Goal: Communication & Community: Answer question/provide support

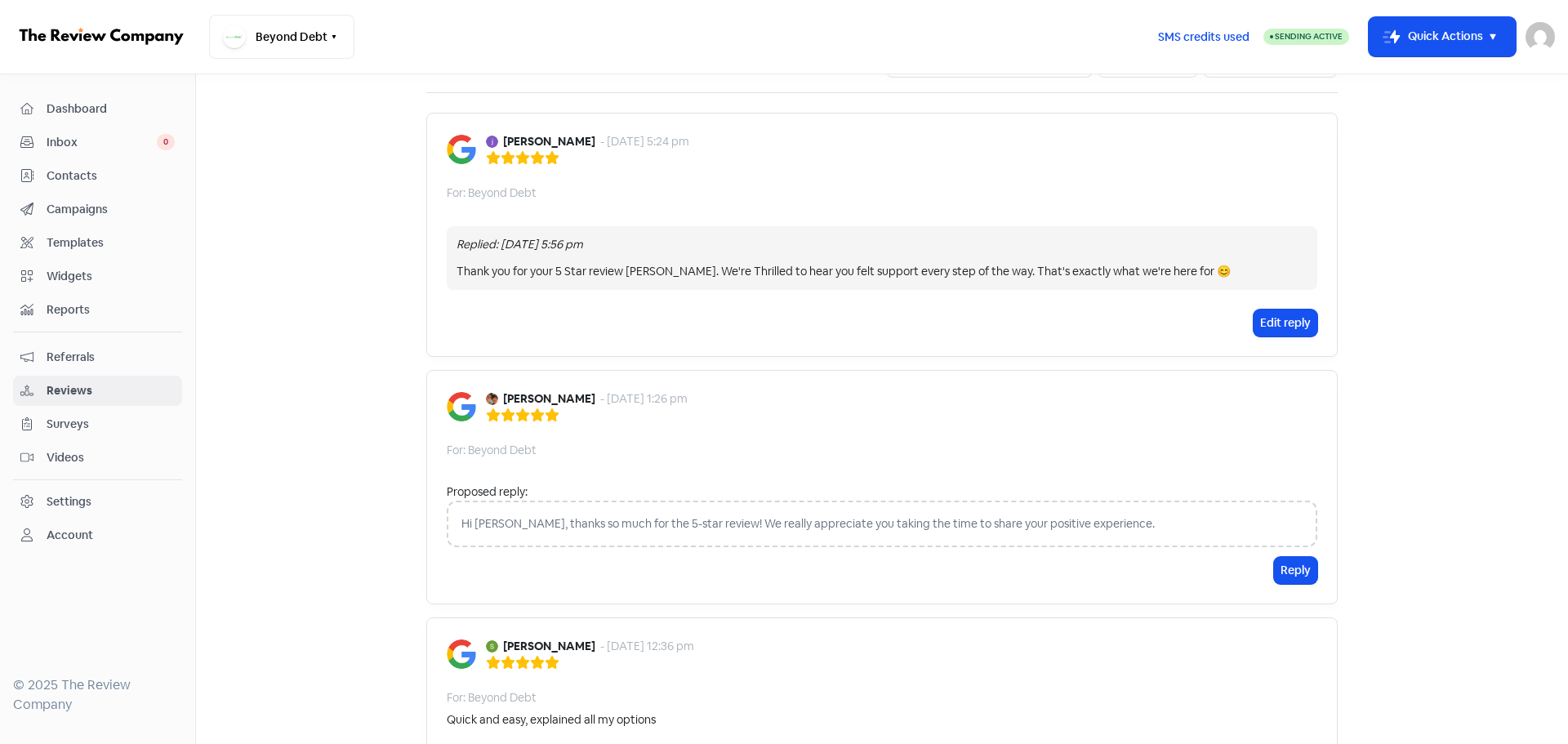
scroll to position [164, 0]
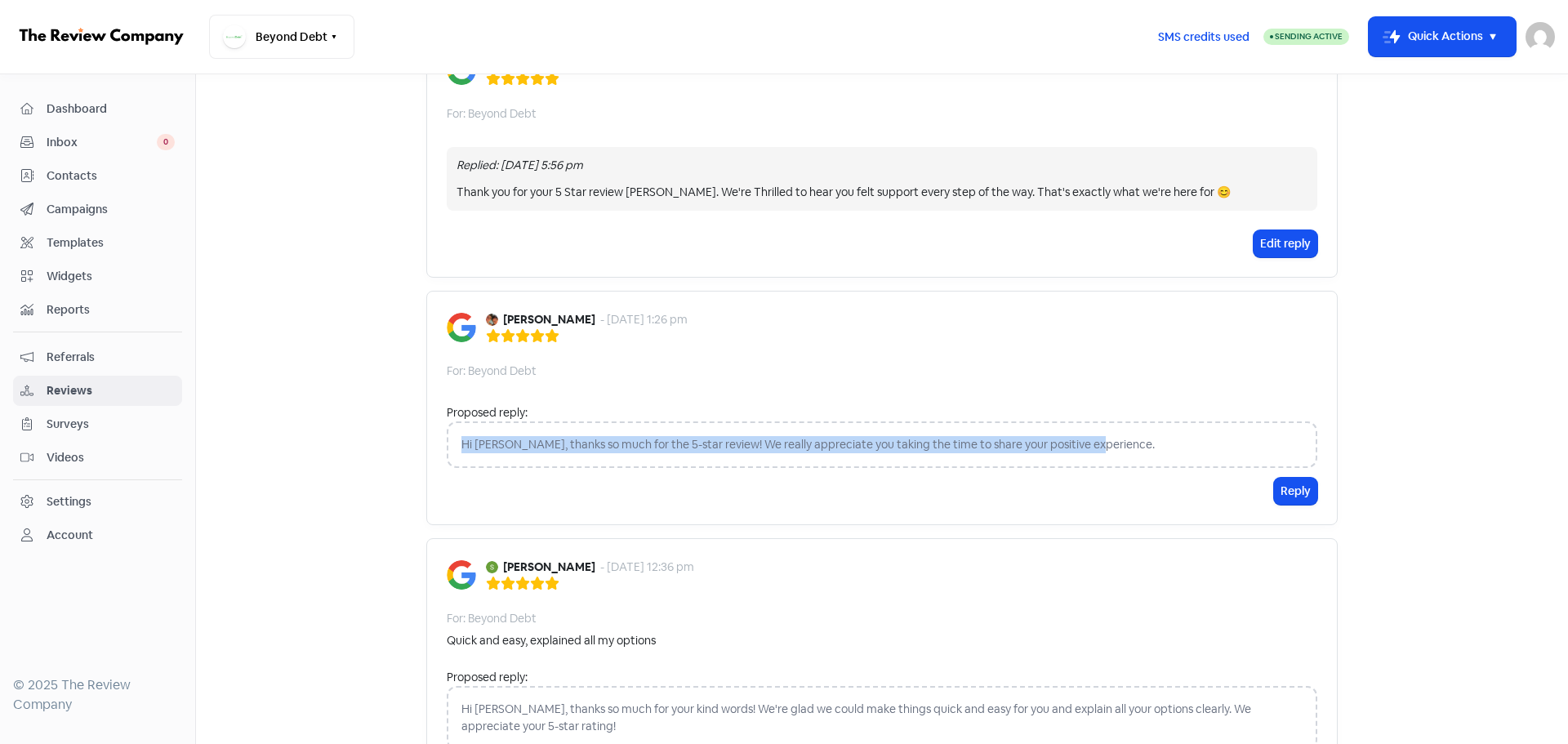
drag, startPoint x: 453, startPoint y: 445, endPoint x: 1140, endPoint y: 436, distance: 687.1
click at [1140, 436] on div "Hi [PERSON_NAME], thanks so much for the 5-star review! We really appreciate yo…" at bounding box center [882, 444] width 871 height 46
copy div "Hi [PERSON_NAME], thanks so much for the 5-star review! We really appreciate yo…"
click at [1297, 496] on button "Reply" at bounding box center [1295, 491] width 43 height 27
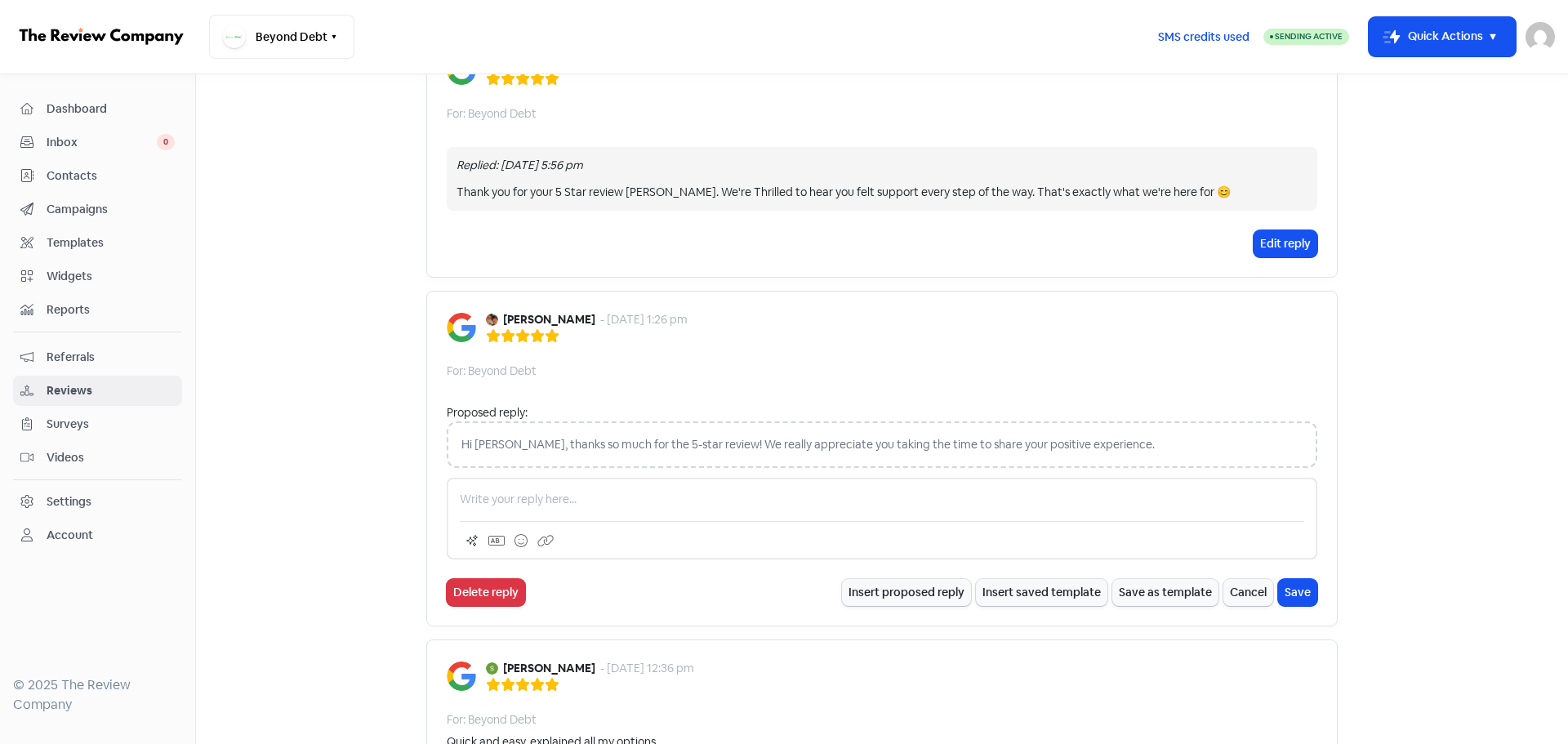
click at [534, 496] on p at bounding box center [882, 499] width 845 height 17
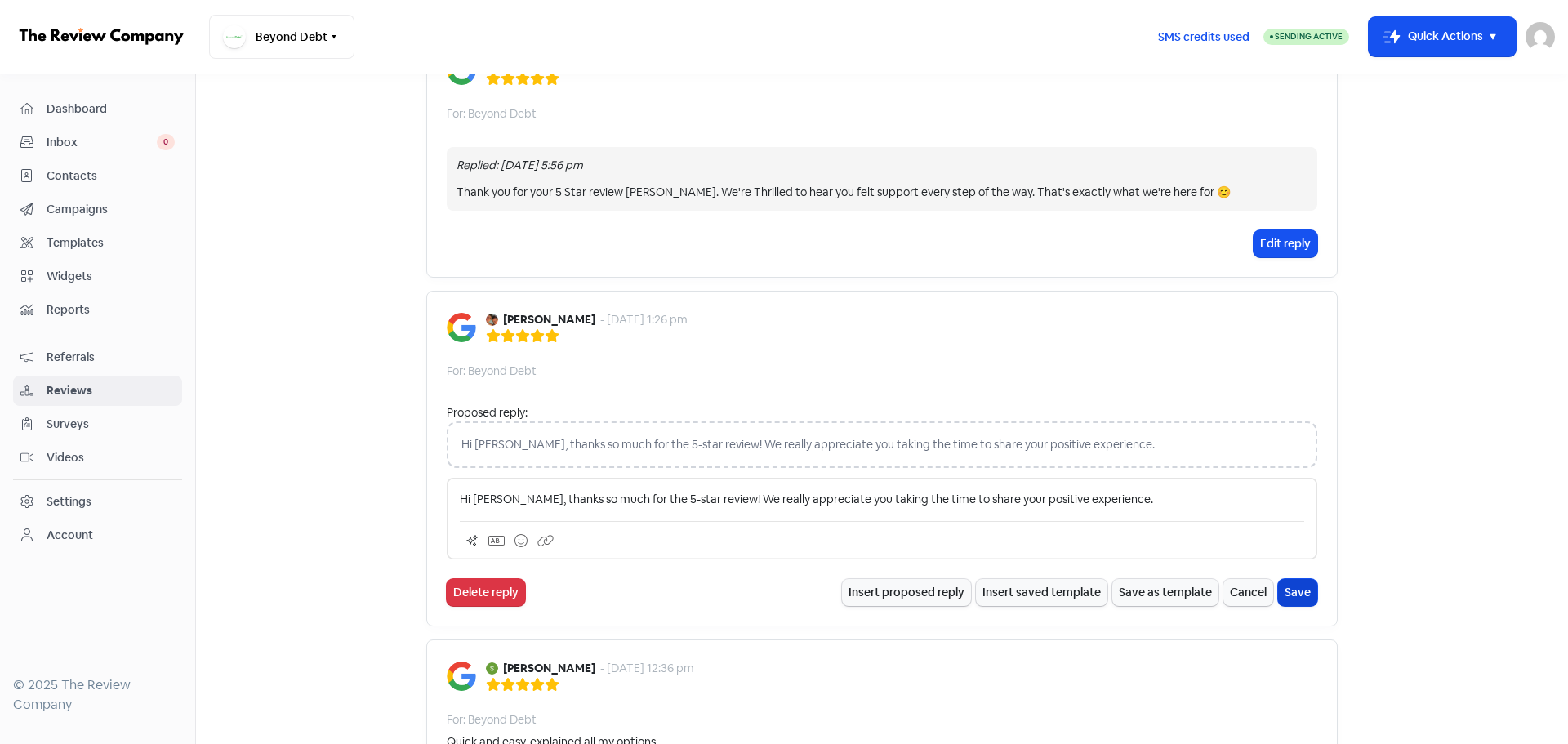
click at [1283, 593] on button "Save" at bounding box center [1298, 592] width 39 height 27
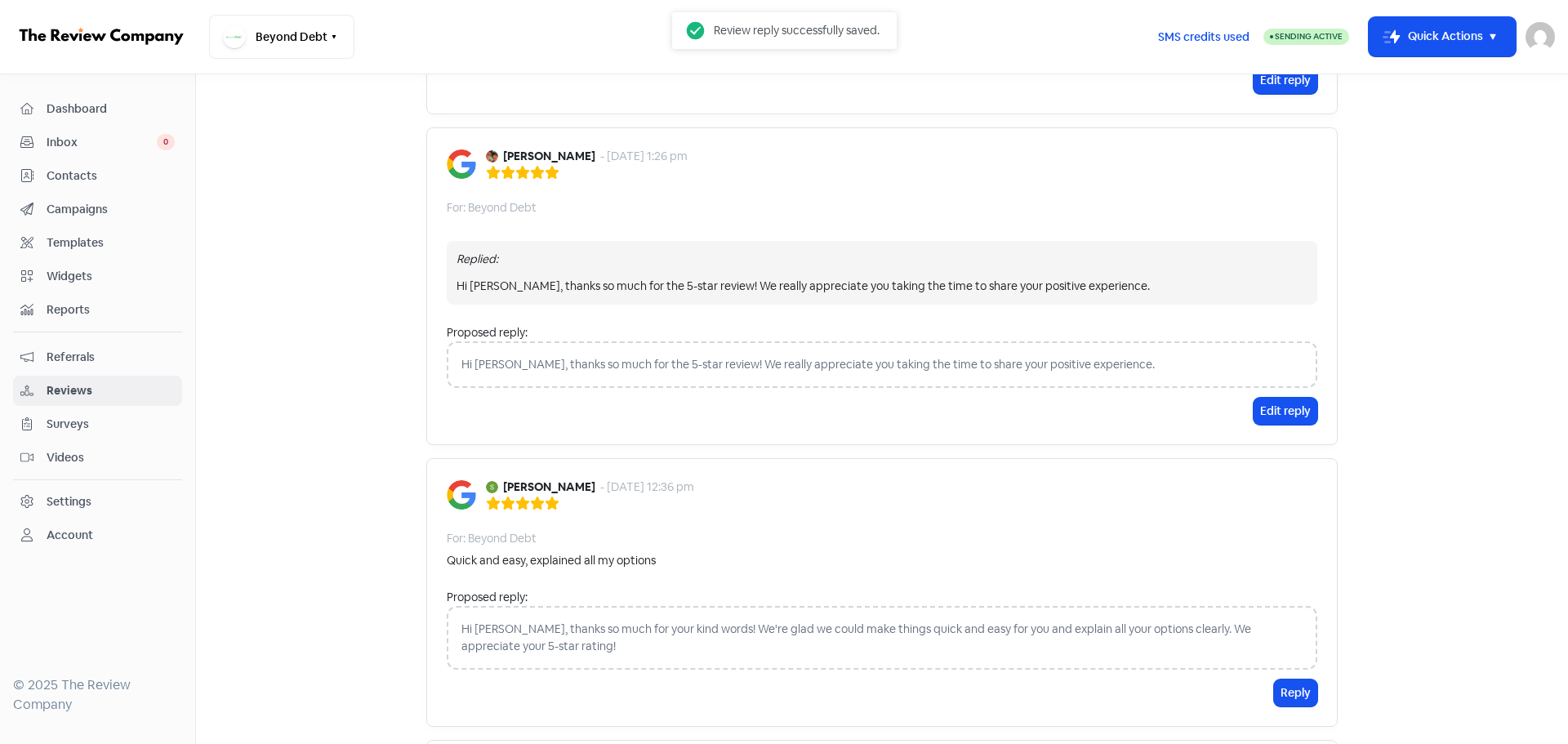
scroll to position [490, 0]
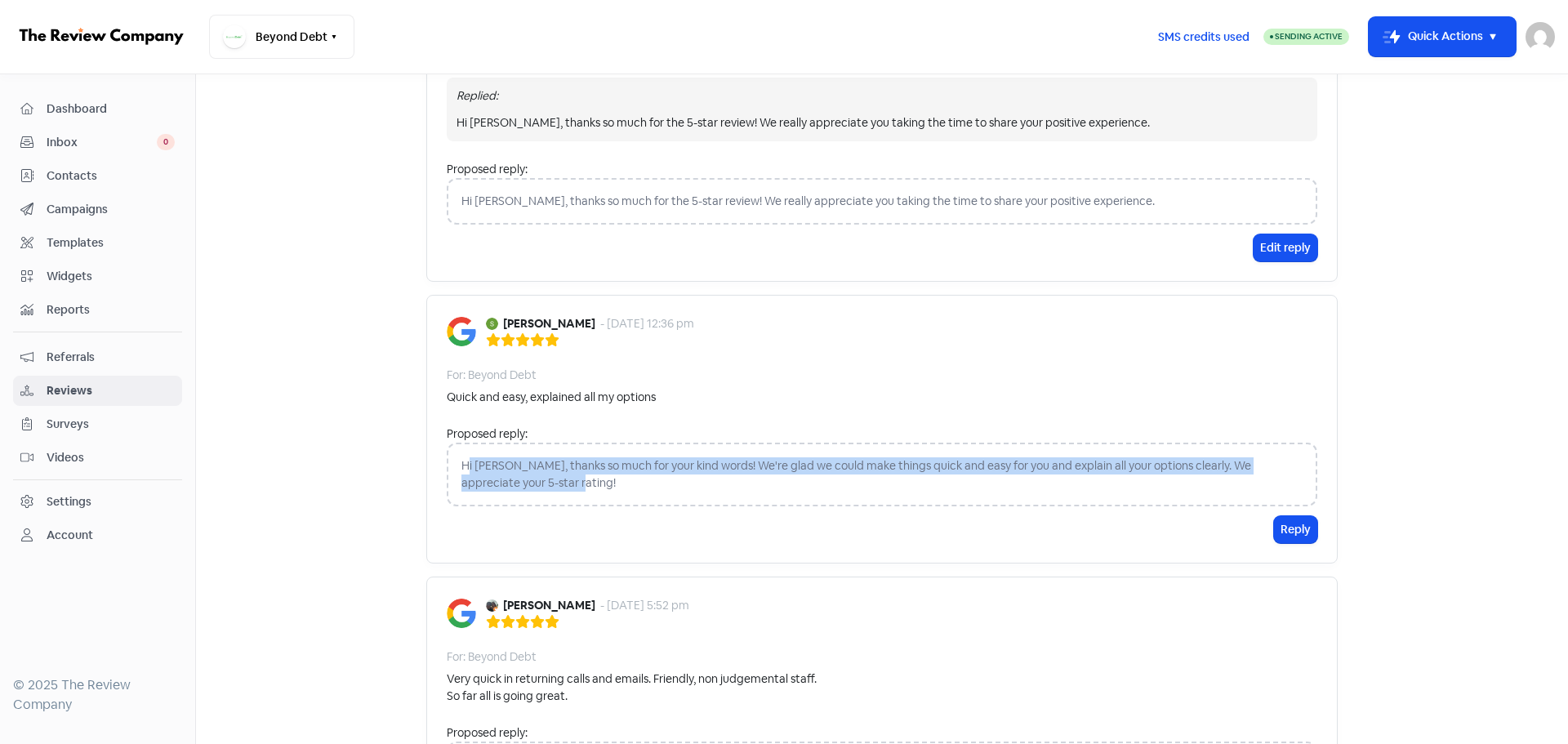
drag, startPoint x: 460, startPoint y: 465, endPoint x: 960, endPoint y: 488, distance: 500.5
click at [960, 488] on div "Hi [PERSON_NAME], thanks so much for your kind words! We're glad we could make …" at bounding box center [882, 474] width 871 height 63
click at [933, 488] on div "Hi [PERSON_NAME], thanks so much for your kind words! We're glad we could make …" at bounding box center [882, 474] width 871 height 63
drag, startPoint x: 456, startPoint y: 466, endPoint x: 1116, endPoint y: 509, distance: 661.4
click at [1116, 509] on div "Proposed reply: Hi [PERSON_NAME], thanks so much for your kind words! We're gla…" at bounding box center [882, 470] width 871 height 90
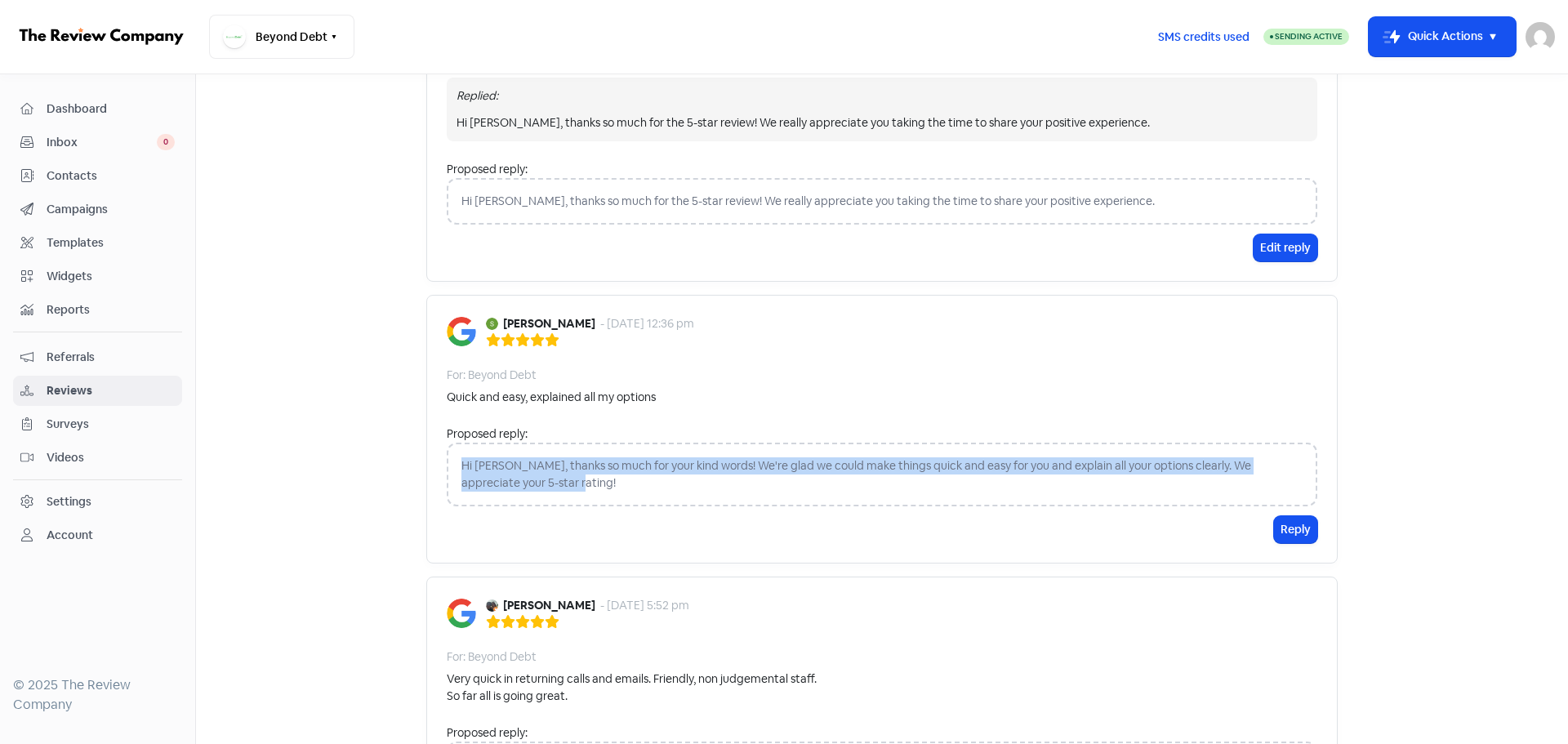
copy div "Hi [PERSON_NAME], thanks so much for your kind words! We're glad we could make …"
click at [1290, 526] on button "Reply" at bounding box center [1295, 530] width 43 height 27
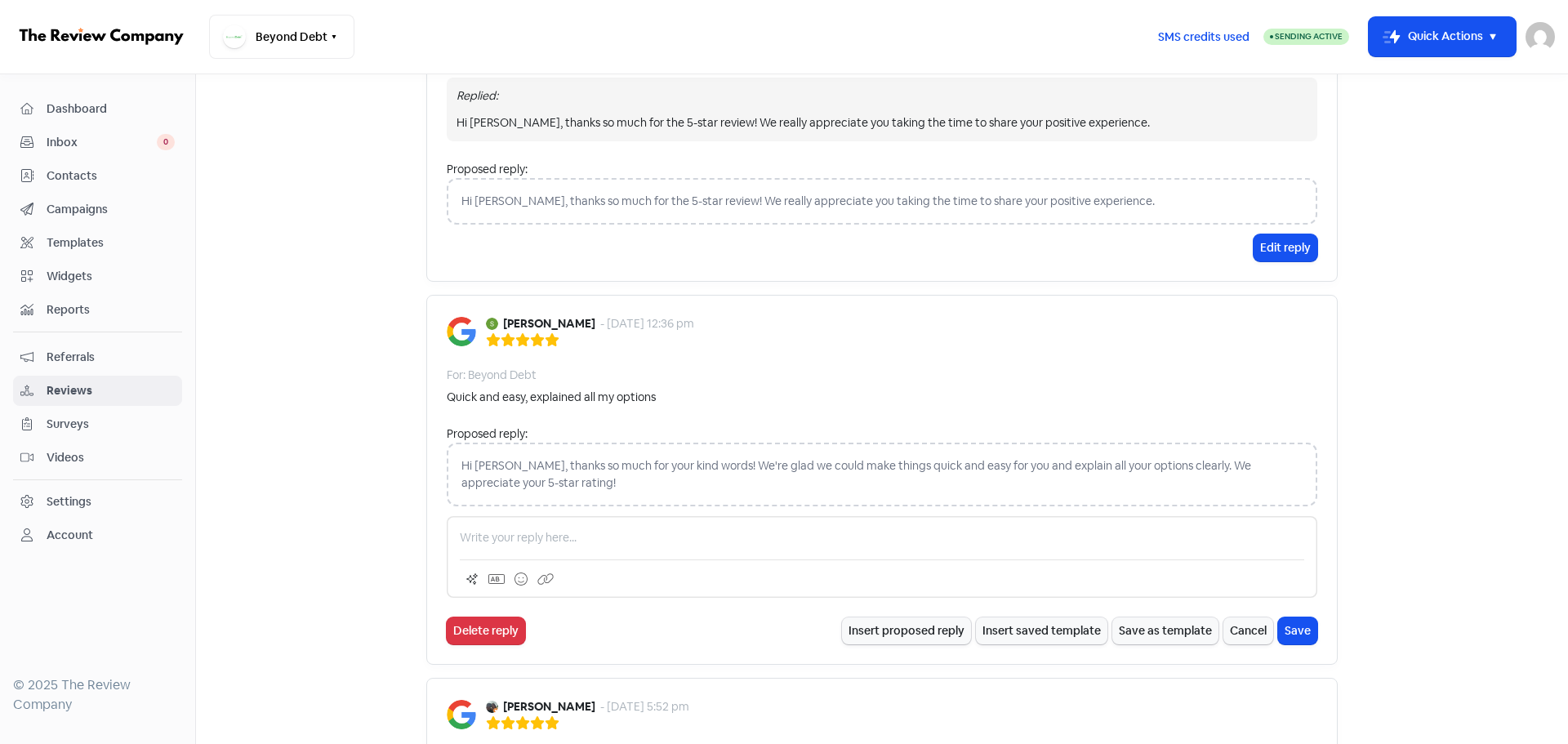
click at [672, 520] on div at bounding box center [882, 557] width 871 height 82
click at [642, 538] on p at bounding box center [882, 537] width 845 height 17
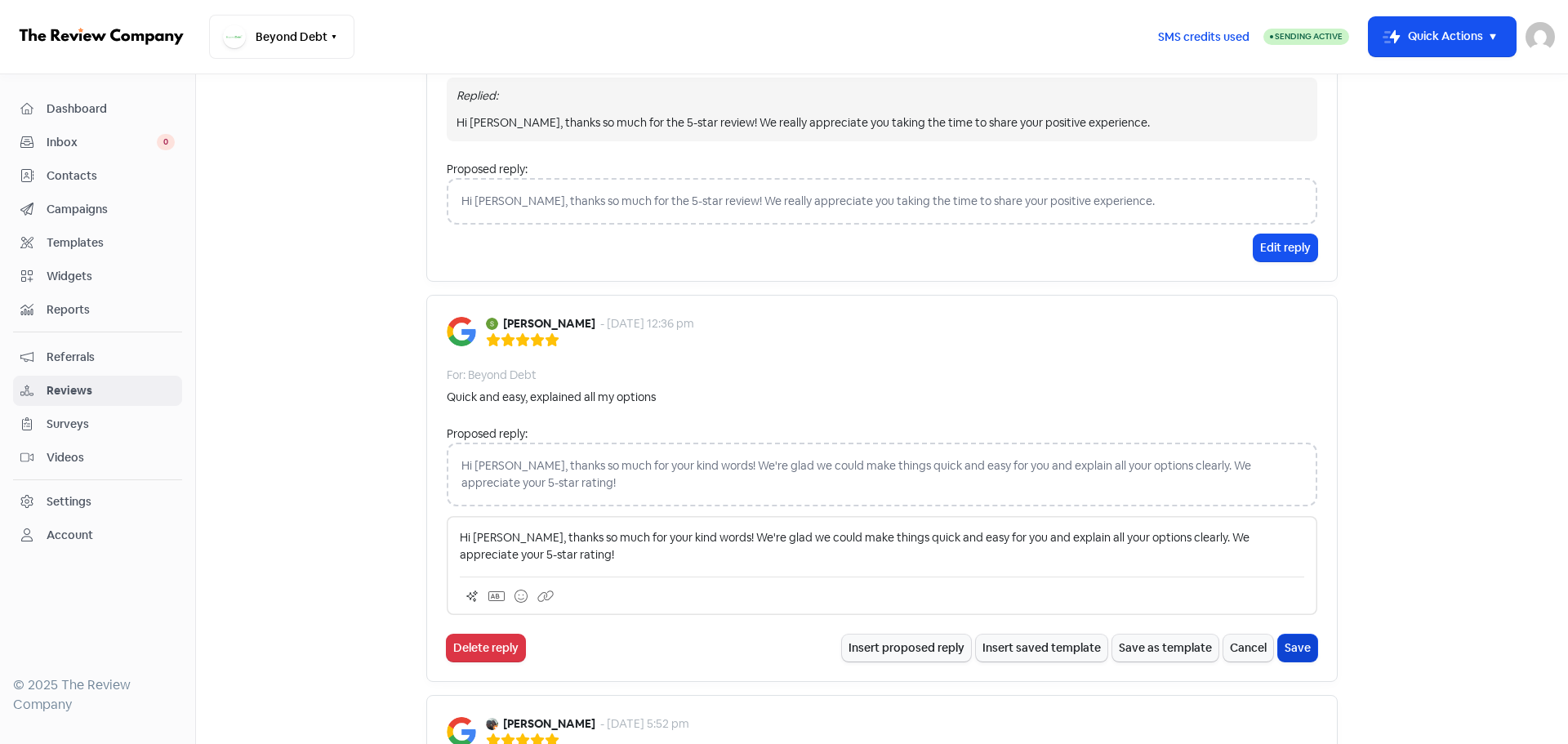
click at [1279, 655] on button "Save" at bounding box center [1298, 648] width 39 height 27
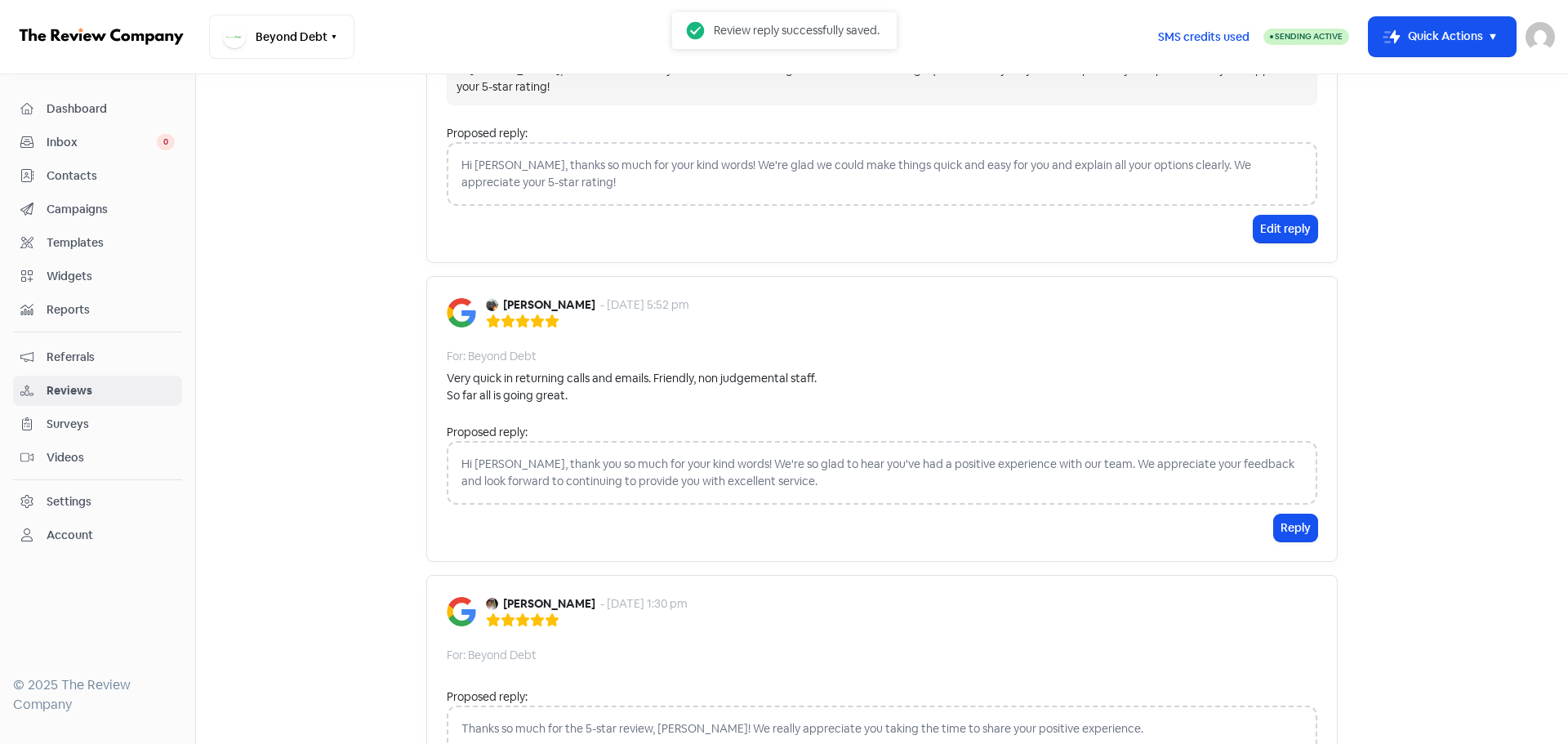
scroll to position [898, 0]
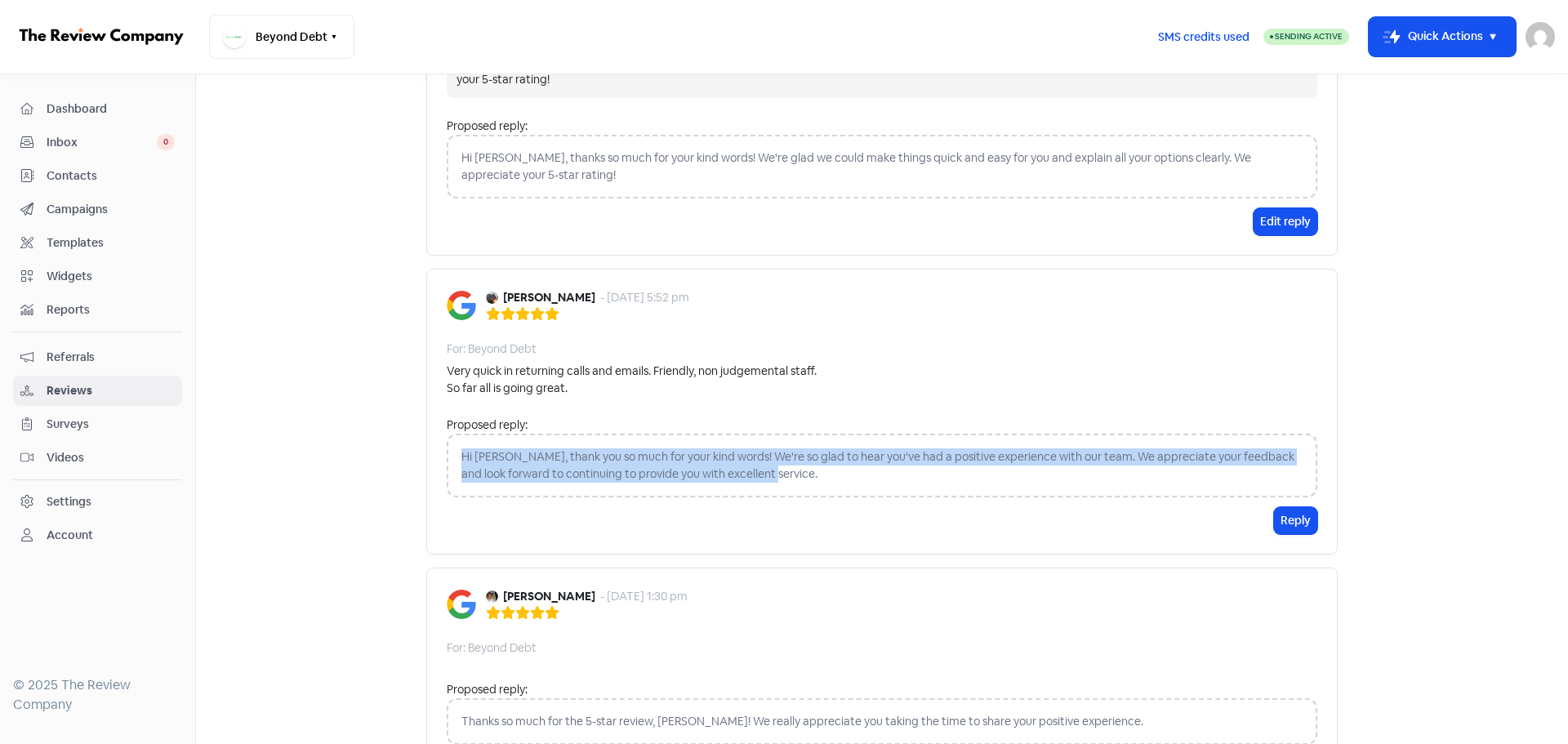
drag, startPoint x: 453, startPoint y: 451, endPoint x: 1253, endPoint y: 481, distance: 800.6
click at [1253, 481] on div "Hi [PERSON_NAME], thank you so much for your kind words! We're so glad to hear …" at bounding box center [882, 465] width 871 height 63
copy div "Hi [PERSON_NAME], thank you so much for your kind words! We're so glad to hear …"
click at [1300, 519] on button "Reply" at bounding box center [1295, 520] width 43 height 27
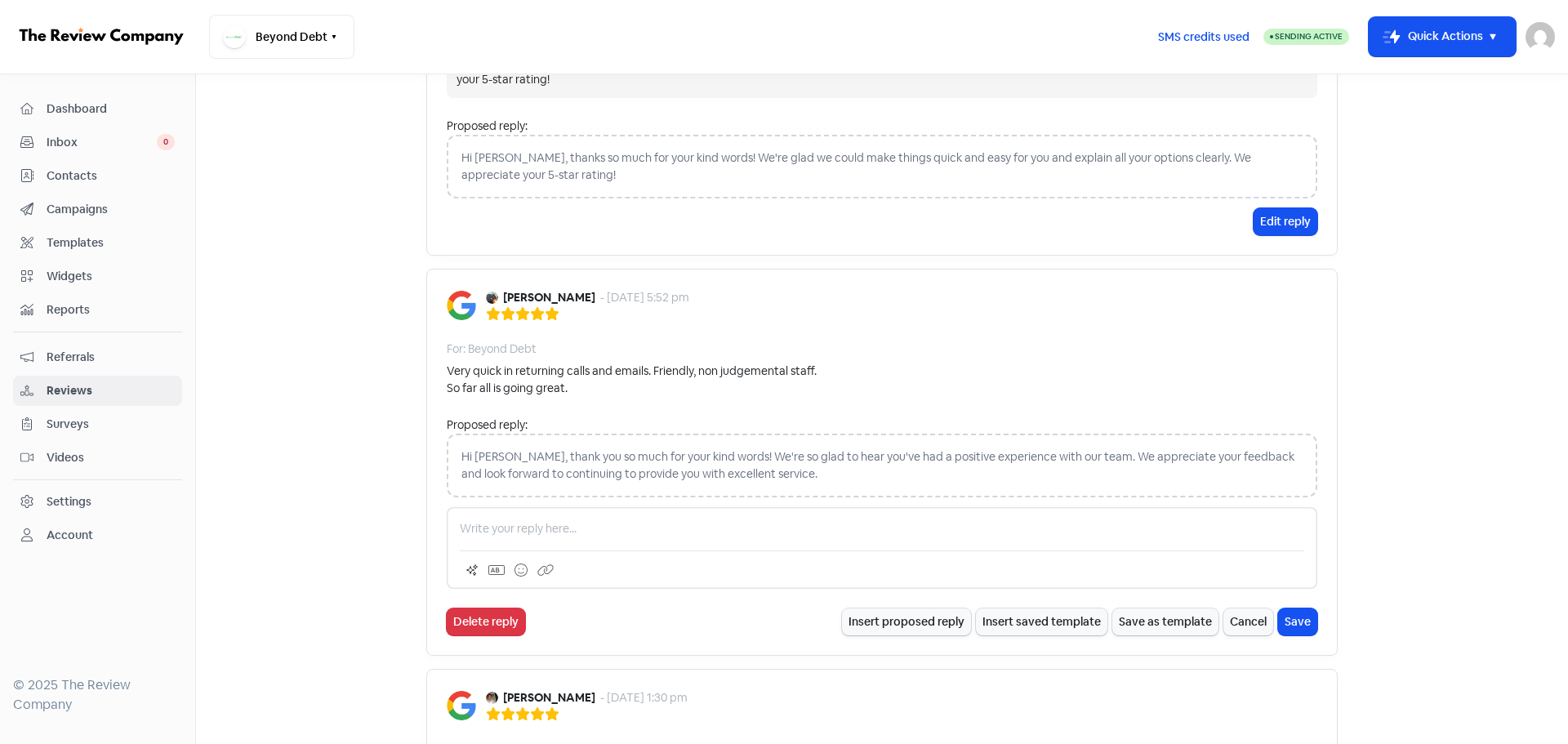
click at [571, 530] on p at bounding box center [882, 529] width 845 height 17
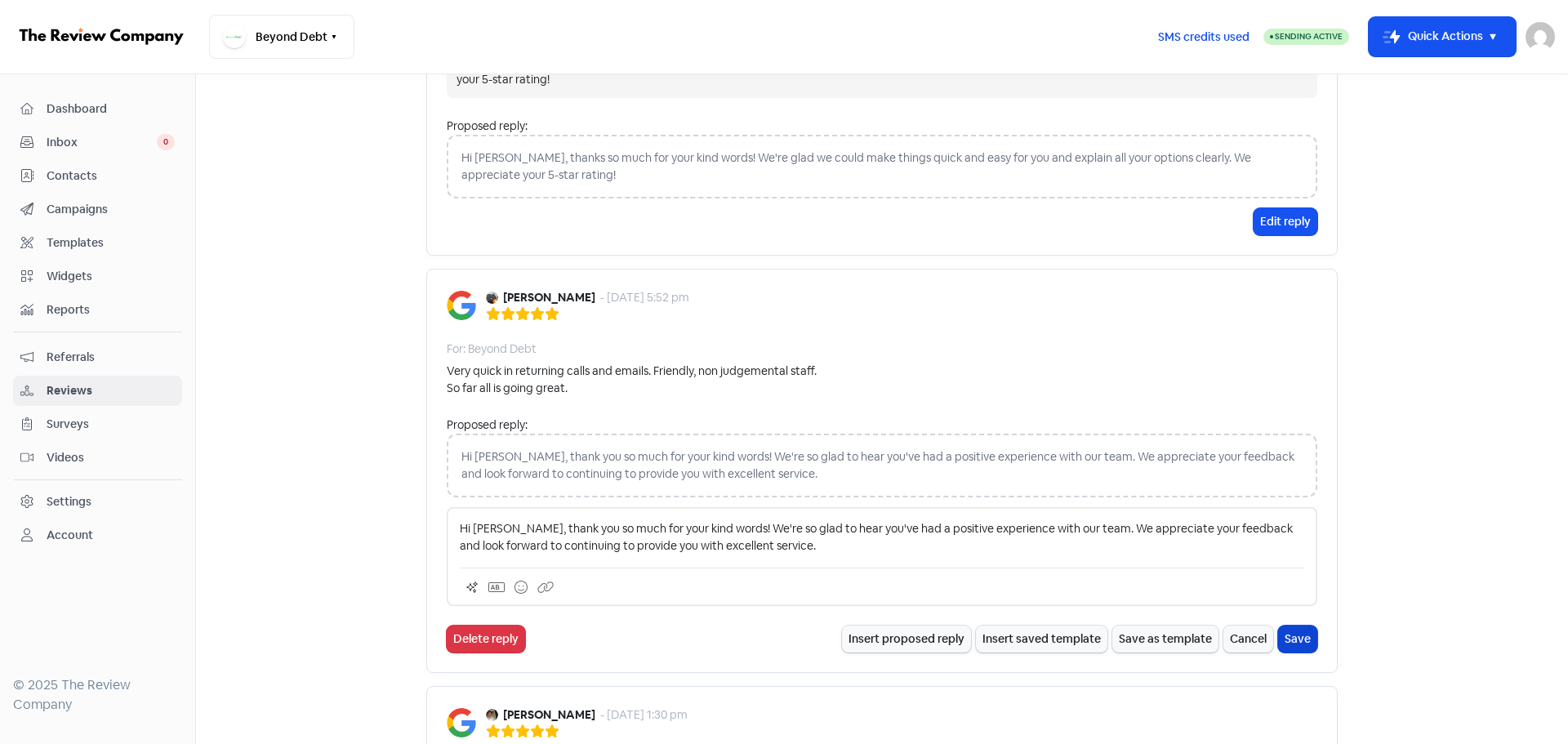
click at [1279, 635] on button "Save" at bounding box center [1298, 639] width 39 height 27
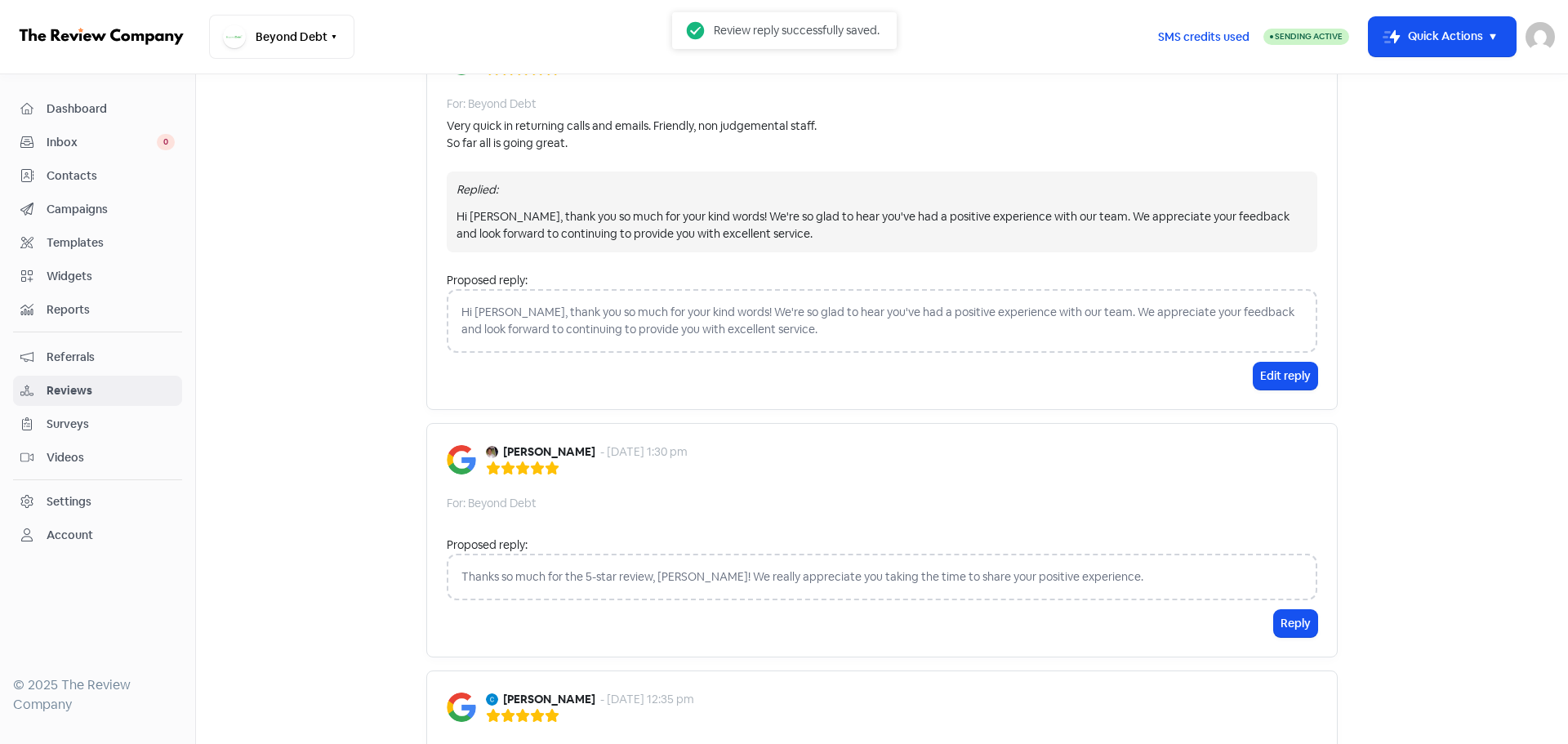
scroll to position [1225, 0]
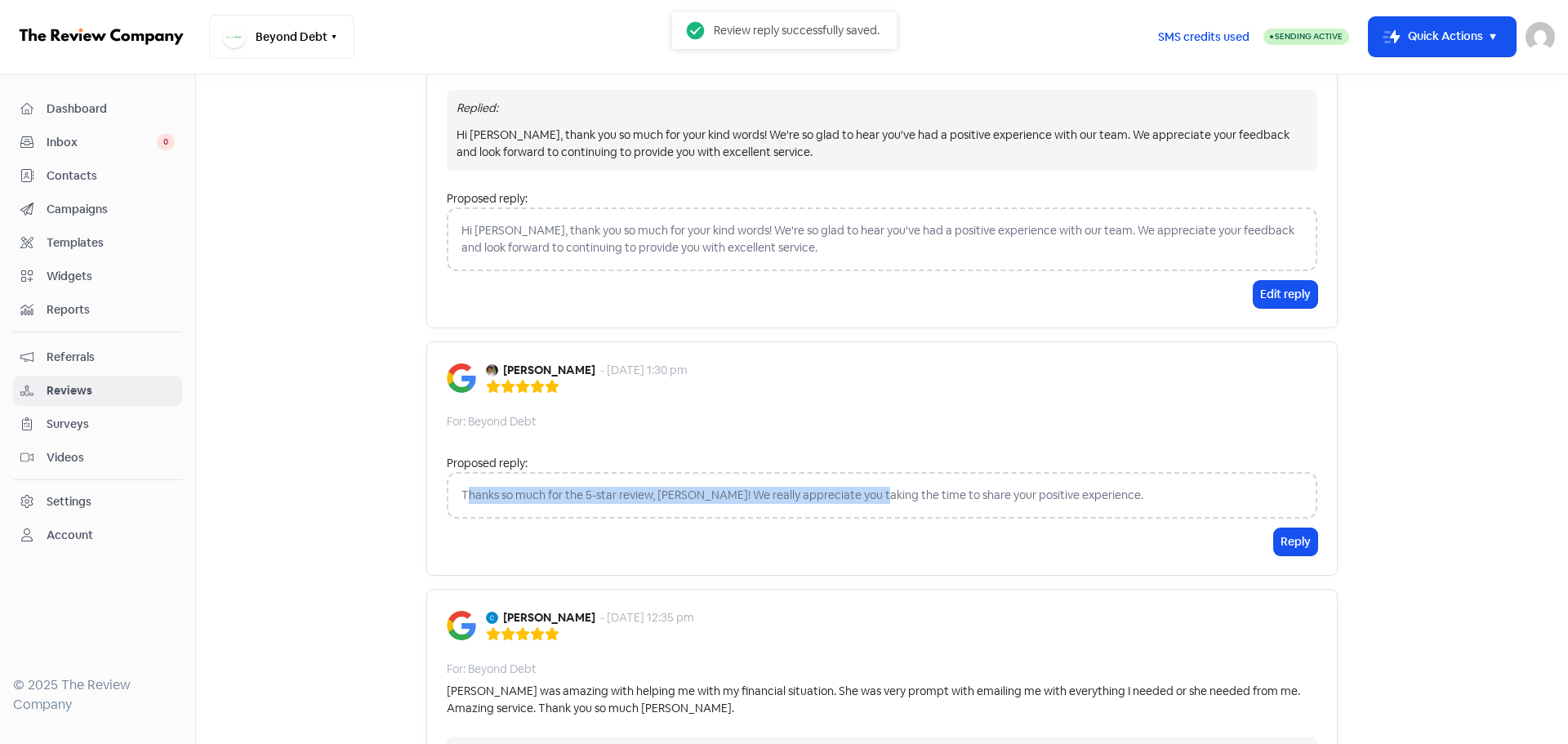
drag, startPoint x: 461, startPoint y: 496, endPoint x: 864, endPoint y: 496, distance: 403.0
click at [864, 496] on div "Thanks so much for the 5-star review, [PERSON_NAME]! We really appreciate you t…" at bounding box center [882, 494] width 871 height 46
click at [819, 493] on div "Thanks so much for the 5-star review, [PERSON_NAME]! We really appreciate you t…" at bounding box center [882, 494] width 871 height 46
drag, startPoint x: 452, startPoint y: 495, endPoint x: 1174, endPoint y: 491, distance: 722.0
click at [1174, 491] on div "Thanks so much for the 5-star review, [PERSON_NAME]! We really appreciate you t…" at bounding box center [882, 494] width 871 height 46
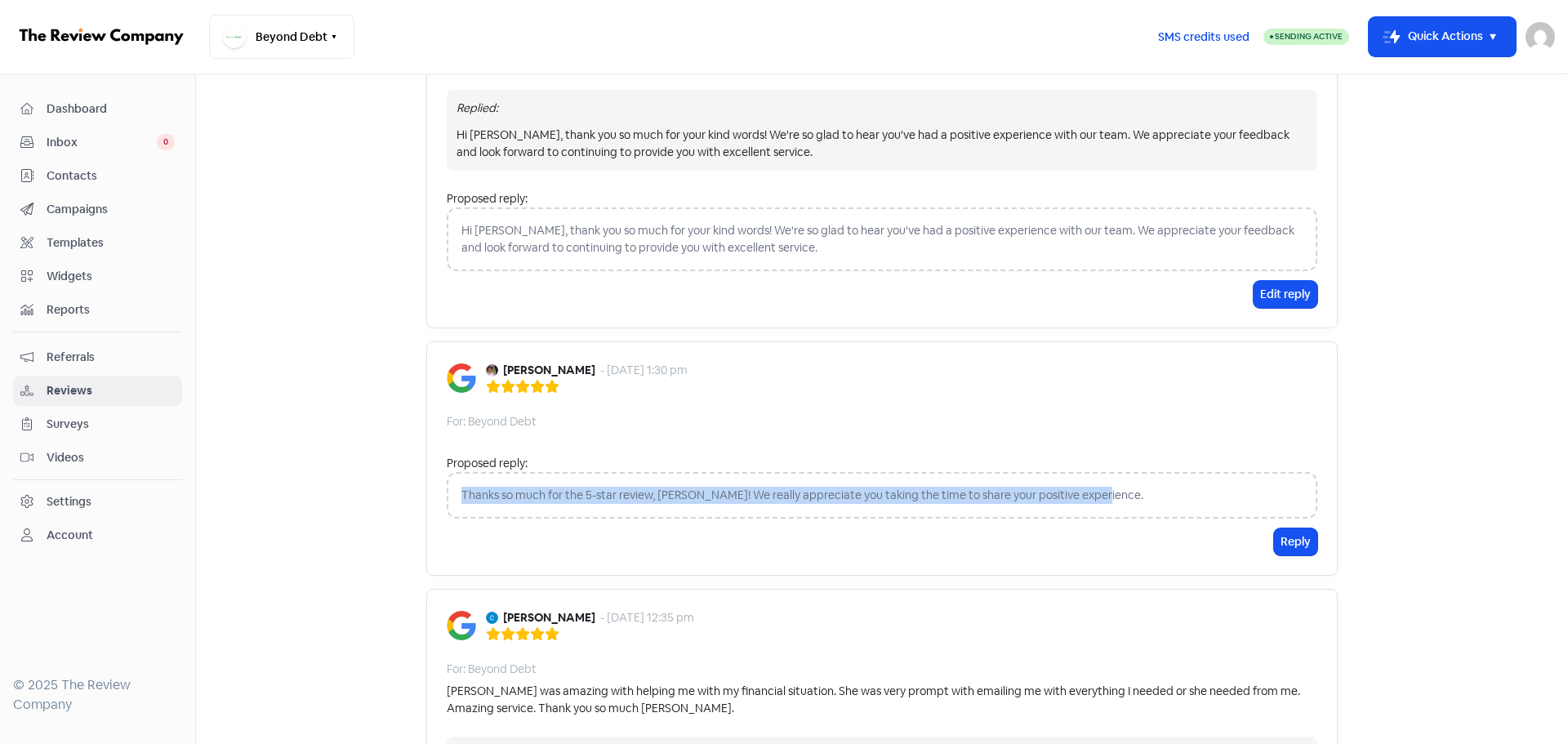
copy div "Thanks so much for the 5-star review, [PERSON_NAME]! We really appreciate you t…"
click at [1295, 540] on button "Reply" at bounding box center [1295, 542] width 43 height 27
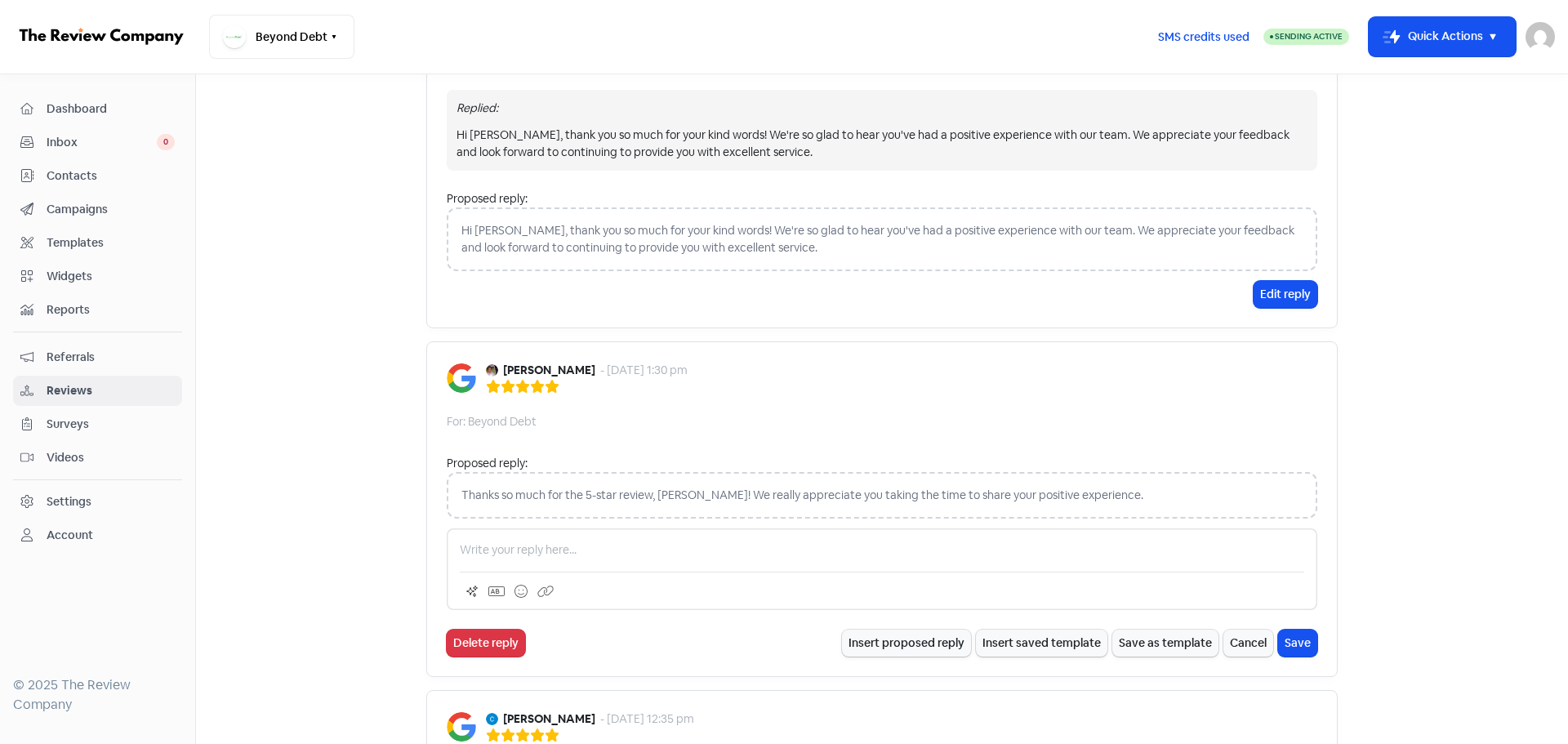
click at [553, 551] on p at bounding box center [882, 550] width 845 height 17
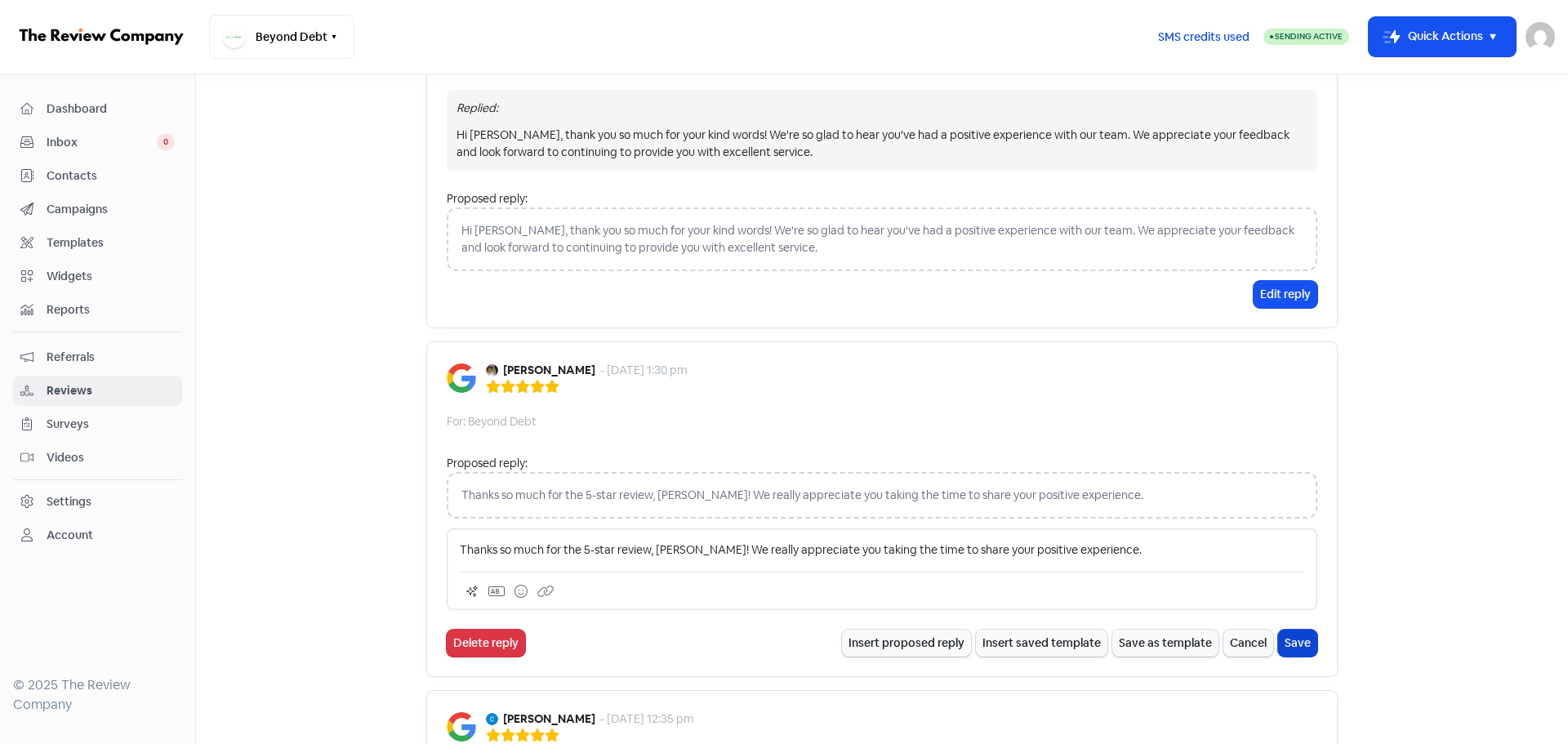
click at [1288, 644] on button "Save" at bounding box center [1298, 643] width 39 height 27
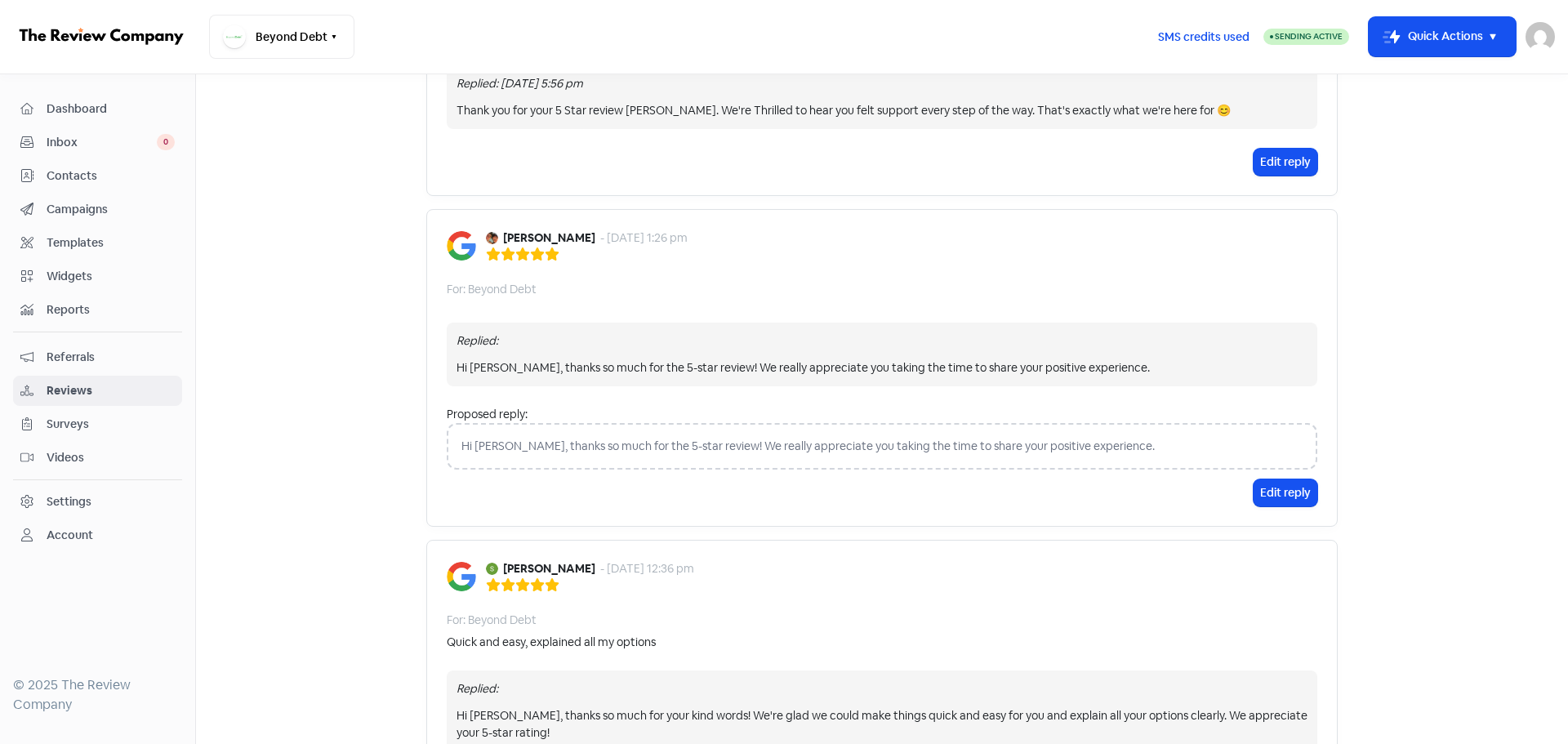
scroll to position [408, 0]
